Goal: Subscribe to service/newsletter

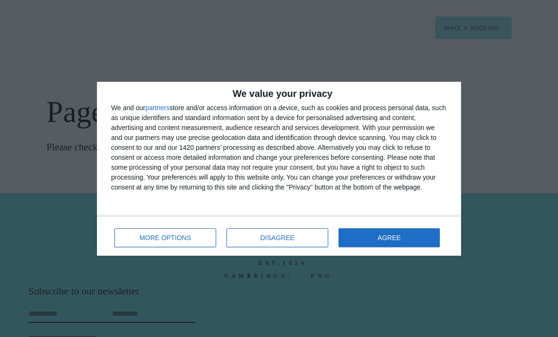
click at [273, 243] on button "DISAGREE" at bounding box center [278, 238] width 102 height 19
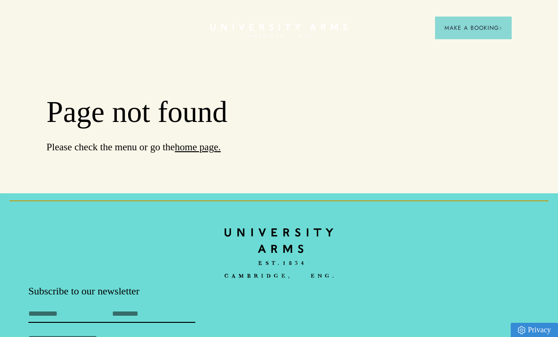
click at [198, 151] on link "home page." at bounding box center [198, 146] width 46 height 11
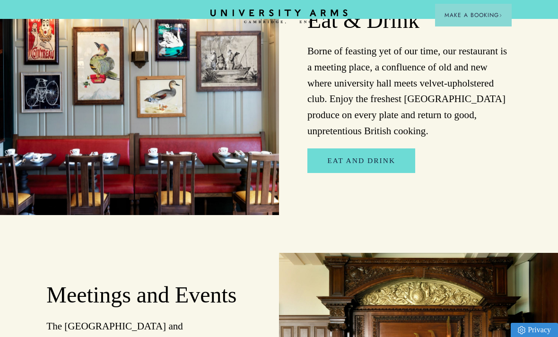
scroll to position [1481, 0]
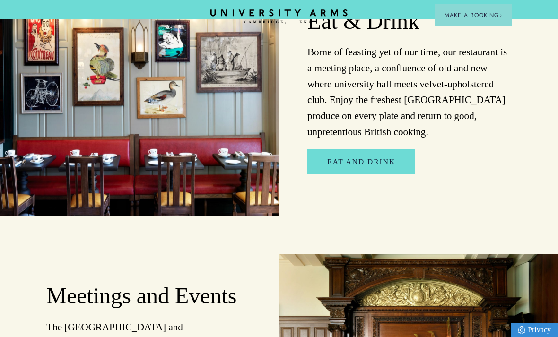
click at [359, 150] on link "Eat and Drink" at bounding box center [362, 162] width 108 height 24
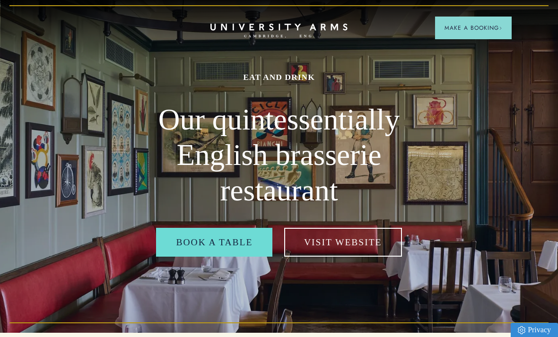
scroll to position [9, 0]
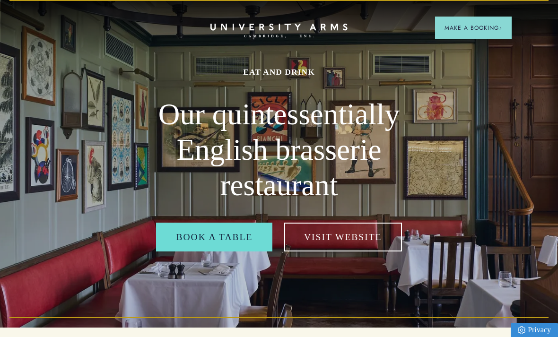
click at [92, 208] on img at bounding box center [279, 159] width 558 height 337
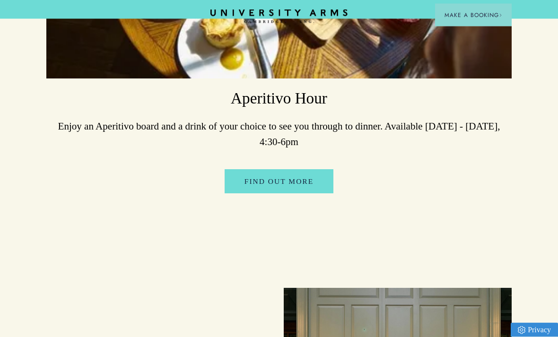
scroll to position [2995, 0]
click at [283, 175] on link "Find Out More" at bounding box center [279, 181] width 109 height 24
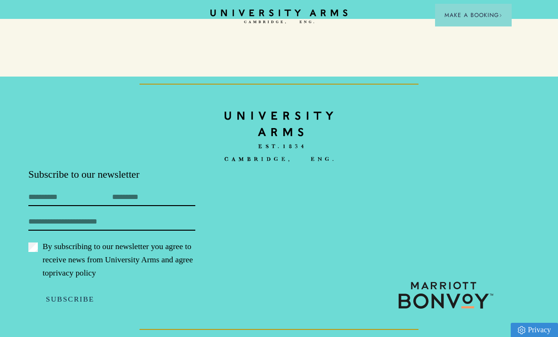
scroll to position [1481, 0]
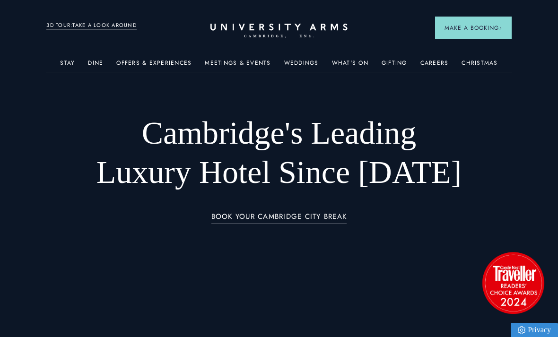
click at [486, 54] on div "Christmas" at bounding box center [480, 63] width 36 height 18
click at [478, 63] on link "Christmas" at bounding box center [480, 66] width 36 height 12
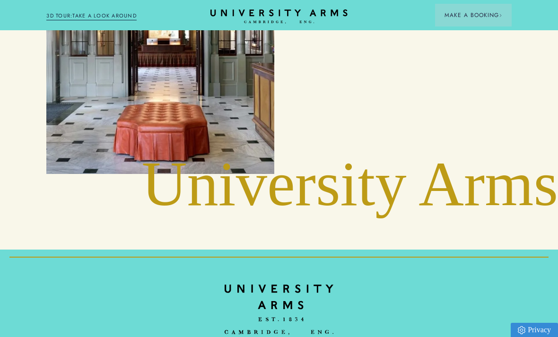
scroll to position [3708, 0]
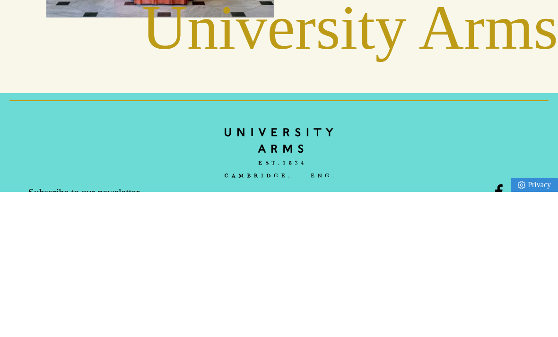
type input "****"
type input "******"
type input "**********"
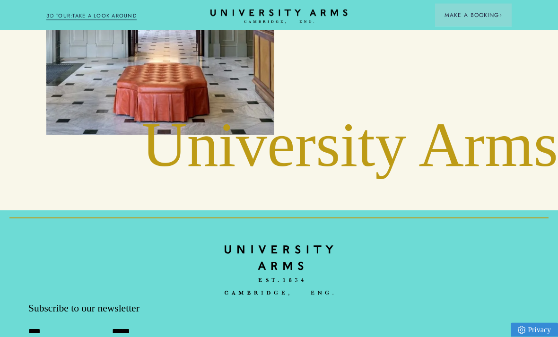
scroll to position [3745, 0]
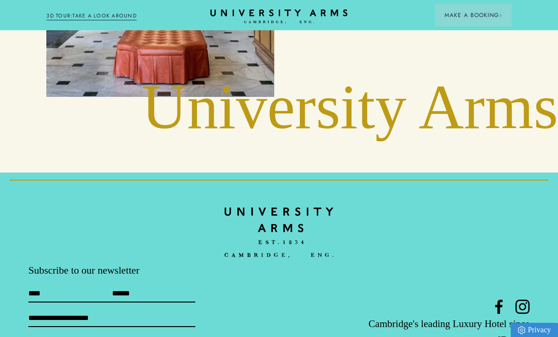
scroll to position [3776, 0]
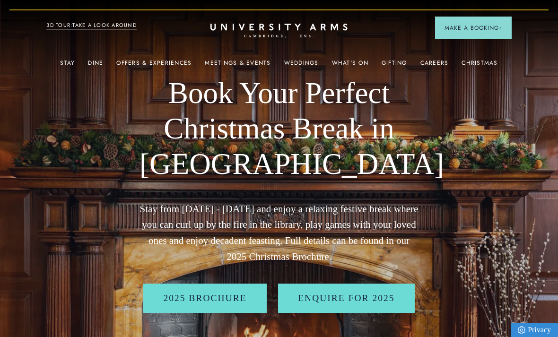
click at [175, 296] on link "2025 BROCHURE" at bounding box center [204, 298] width 123 height 29
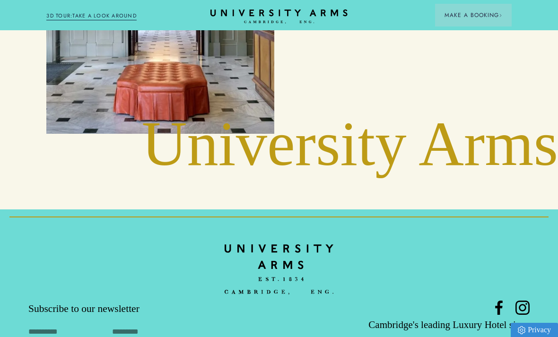
scroll to position [3739, 0]
